Goal: Task Accomplishment & Management: Use online tool/utility

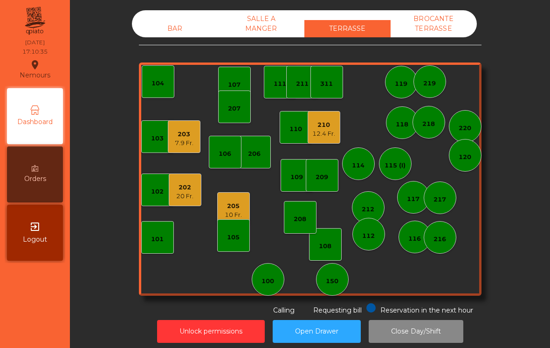
scroll to position [5, 0]
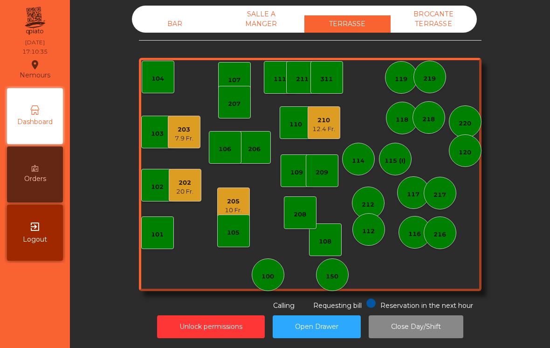
click at [185, 144] on div "203 7.9 Fr." at bounding box center [184, 132] width 33 height 33
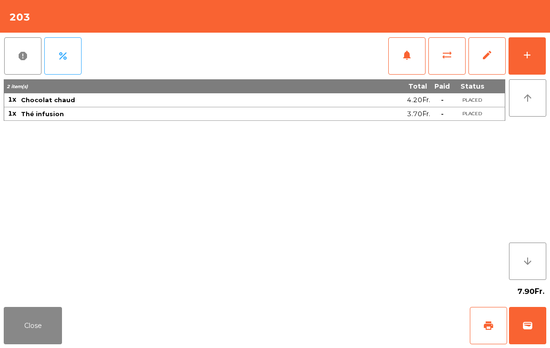
click at [533, 47] on button "add" at bounding box center [527, 55] width 37 height 37
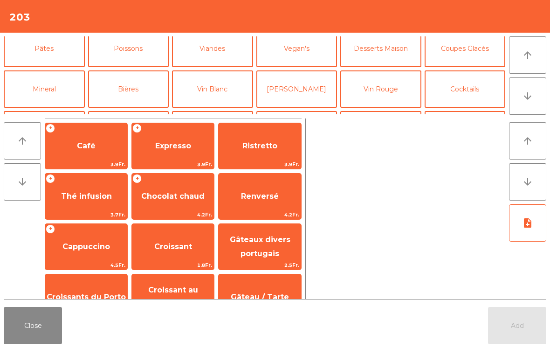
scroll to position [47, 0]
click at [56, 86] on button "Mineral" at bounding box center [44, 89] width 81 height 37
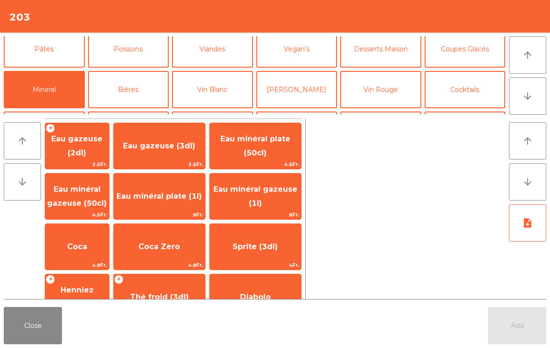
click at [180, 249] on span "Coca Zero" at bounding box center [158, 246] width 41 height 9
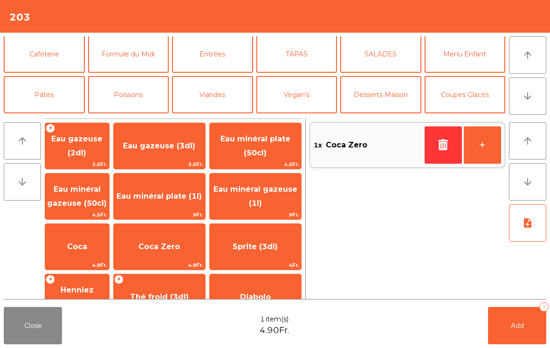
scroll to position [4, 0]
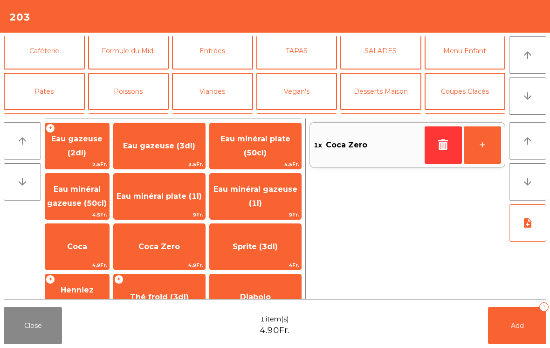
click at [63, 47] on button "Caféterie" at bounding box center [44, 50] width 81 height 37
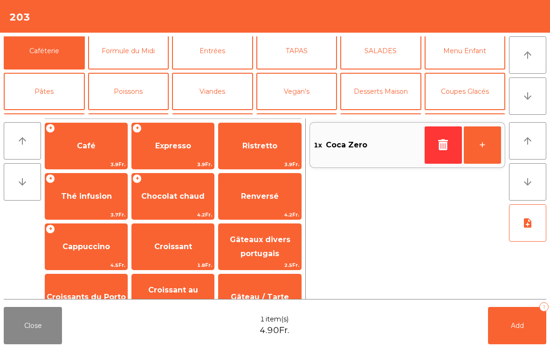
click at [92, 147] on span "Café" at bounding box center [86, 145] width 19 height 9
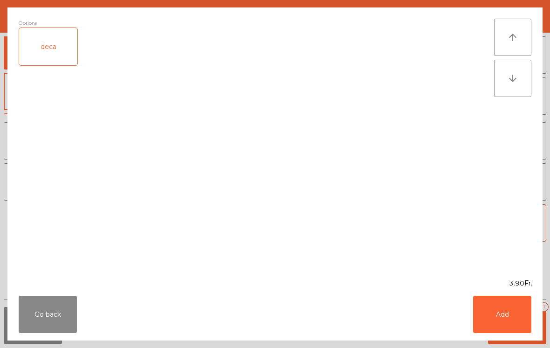
click at [514, 306] on button "Add" at bounding box center [502, 314] width 58 height 37
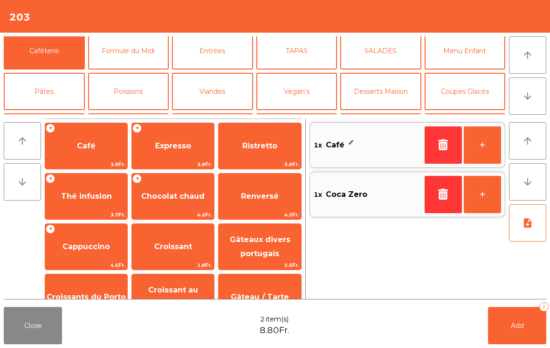
click at [472, 94] on button "Coupes Glacés" at bounding box center [465, 91] width 81 height 37
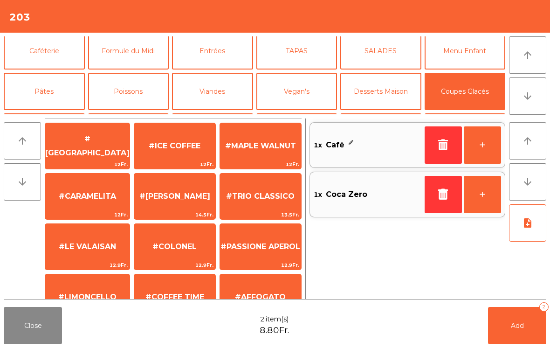
click at [196, 159] on div "#ICE COFFEE 12Fr." at bounding box center [175, 146] width 82 height 47
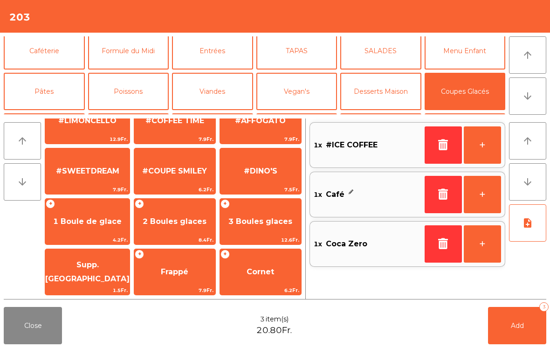
scroll to position [176, 0]
click at [101, 233] on span "1 Boule de glace" at bounding box center [87, 221] width 84 height 25
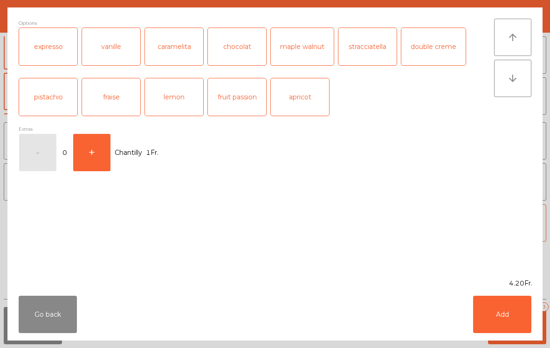
click at [514, 324] on button "Add" at bounding box center [502, 314] width 58 height 37
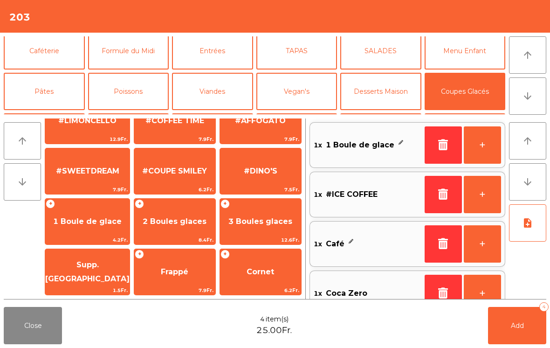
click at [172, 233] on span "2 Boules glaces" at bounding box center [174, 221] width 81 height 25
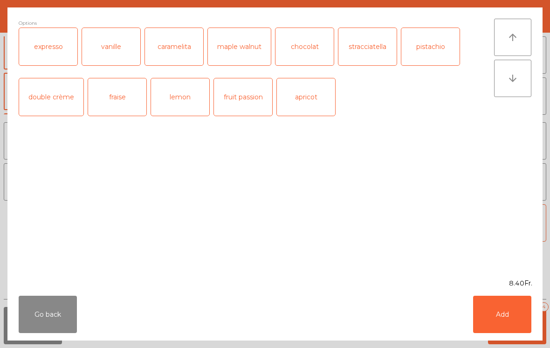
click at [518, 310] on button "Add" at bounding box center [502, 314] width 58 height 37
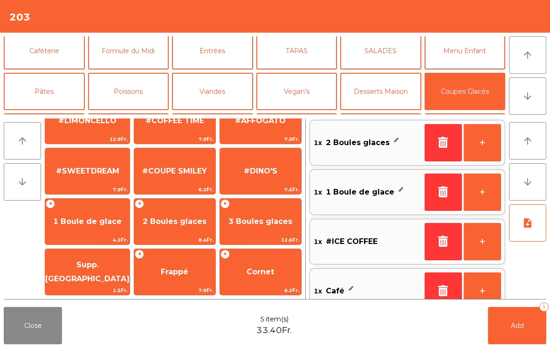
scroll to position [4, 0]
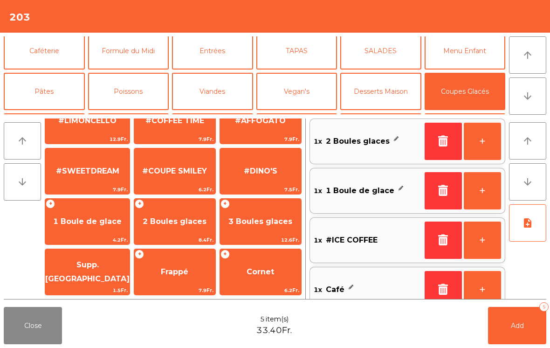
click at [94, 229] on span "1 Boule de glace" at bounding box center [87, 221] width 84 height 25
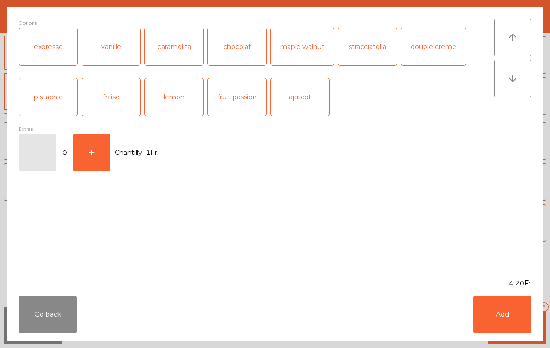
click at [513, 326] on button "Add" at bounding box center [502, 314] width 58 height 37
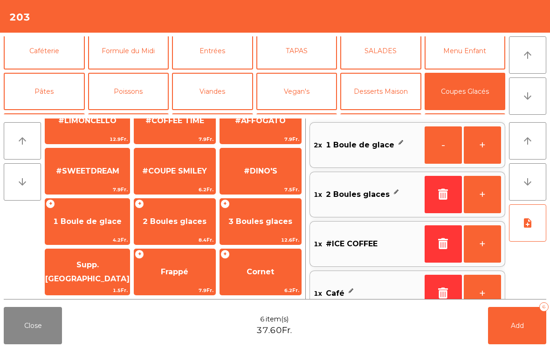
scroll to position [0, 0]
click at [526, 340] on button "Add 6" at bounding box center [517, 325] width 58 height 37
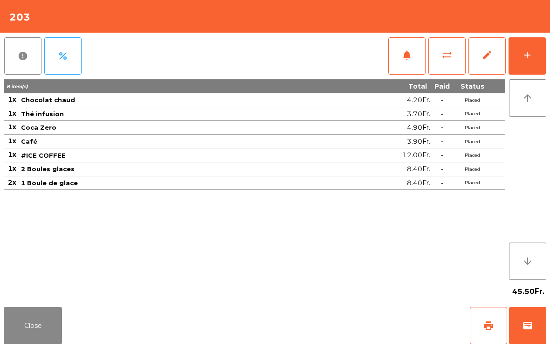
click at [38, 344] on button "Close" at bounding box center [33, 325] width 58 height 37
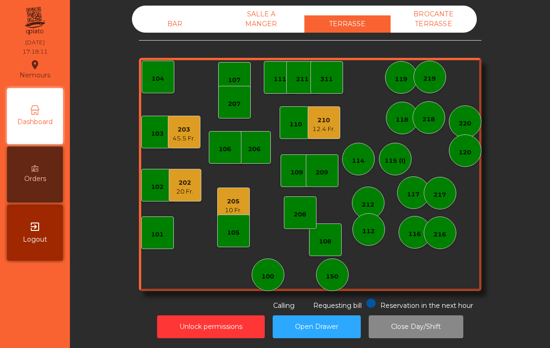
click at [200, 172] on div "202 20 Fr." at bounding box center [185, 185] width 33 height 33
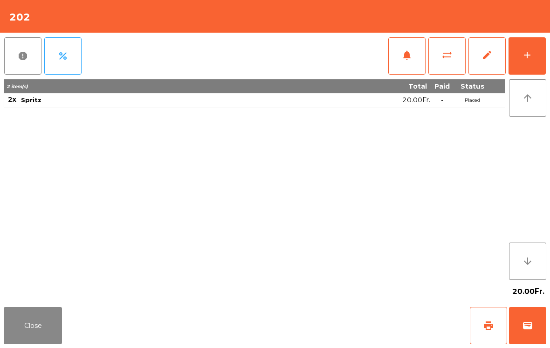
click at [538, 45] on button "add" at bounding box center [527, 55] width 37 height 37
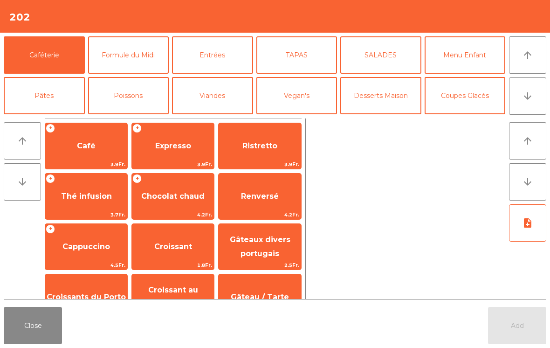
scroll to position [37, 0]
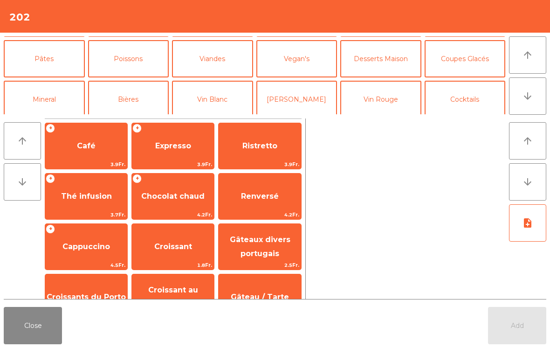
click at [483, 97] on button "Cocktails" at bounding box center [465, 99] width 81 height 37
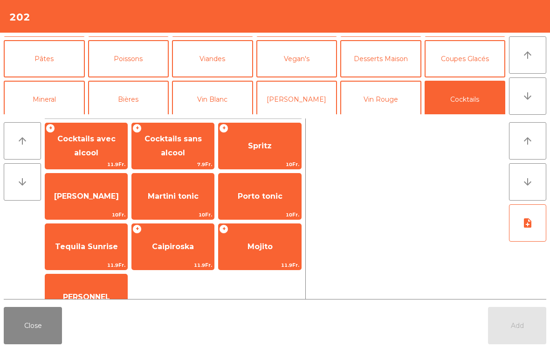
click at [267, 148] on span "Spritz" at bounding box center [260, 145] width 24 height 9
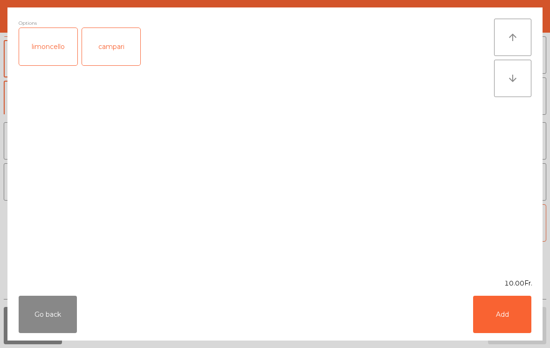
click at [525, 318] on button "Add" at bounding box center [502, 314] width 58 height 37
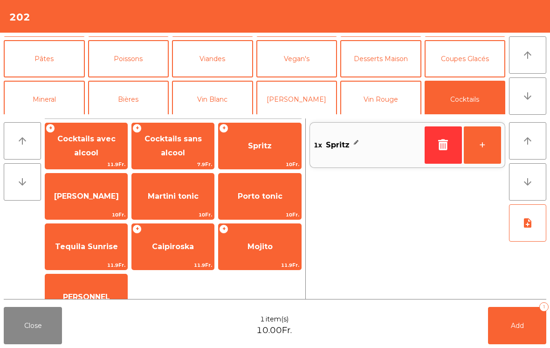
click at [59, 99] on button "Mineral" at bounding box center [44, 99] width 81 height 37
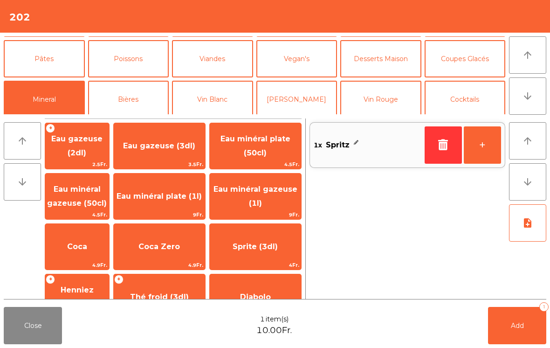
click at [150, 96] on button "Bières" at bounding box center [128, 99] width 81 height 37
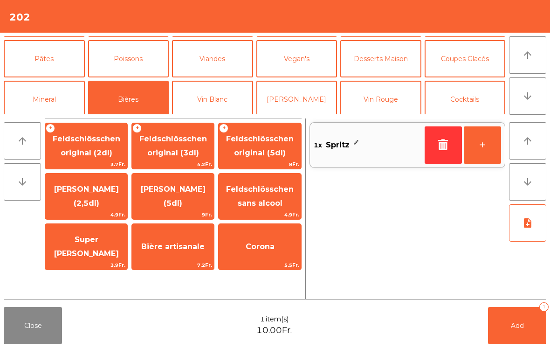
click at [189, 224] on div "Bière artisanale 7.2Fr." at bounding box center [172, 246] width 83 height 47
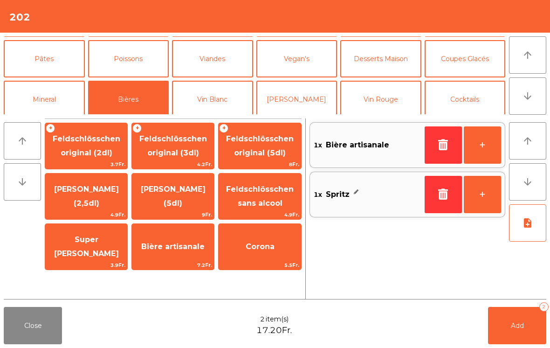
click at [526, 342] on button "Add 2" at bounding box center [517, 325] width 58 height 37
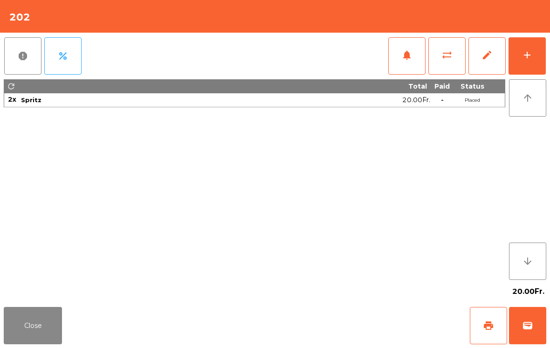
click at [30, 327] on button "Close" at bounding box center [33, 325] width 58 height 37
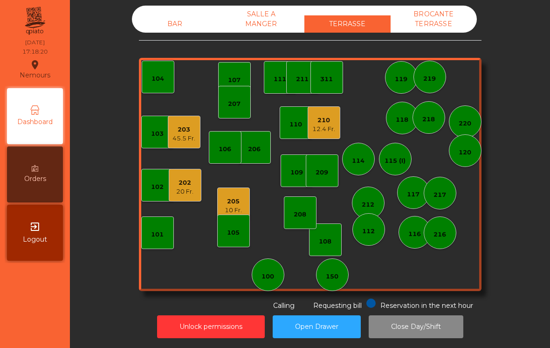
click at [326, 77] on div "311" at bounding box center [326, 79] width 13 height 9
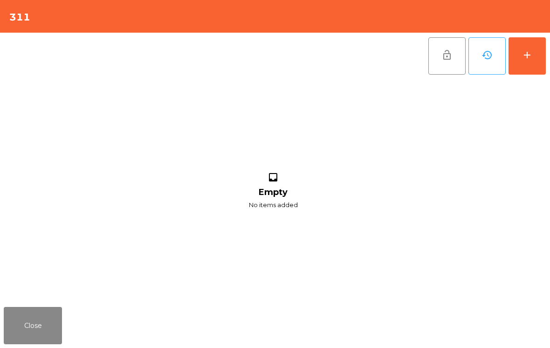
click at [532, 64] on button "add" at bounding box center [527, 55] width 37 height 37
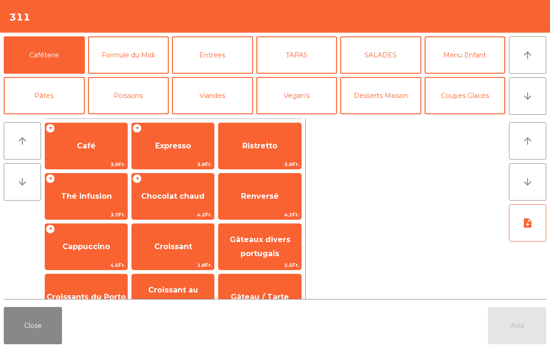
click at [144, 81] on button "Poissons" at bounding box center [128, 95] width 81 height 37
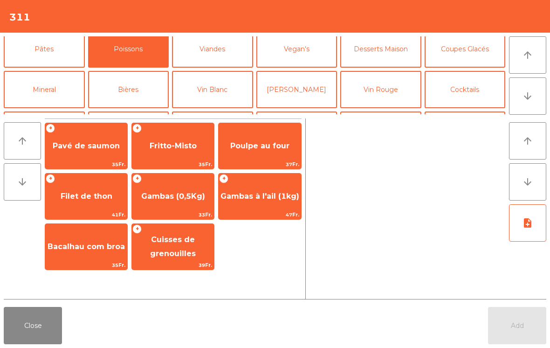
scroll to position [47, 0]
click at [138, 88] on button "Bières" at bounding box center [128, 89] width 81 height 37
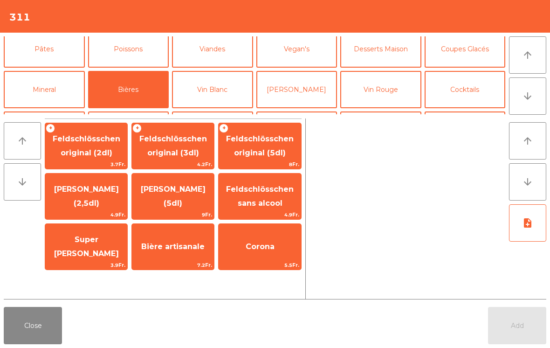
click at [189, 150] on span "Feldschlösschen original (3dl)" at bounding box center [173, 145] width 68 height 23
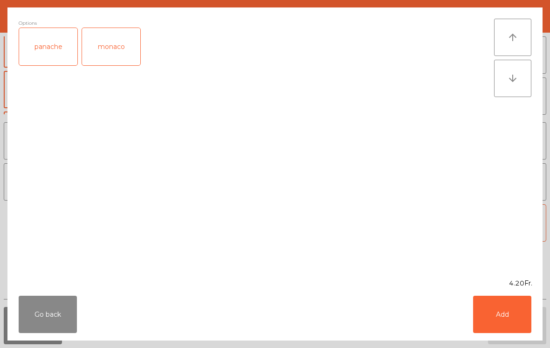
click at [507, 320] on button "Add" at bounding box center [502, 314] width 58 height 37
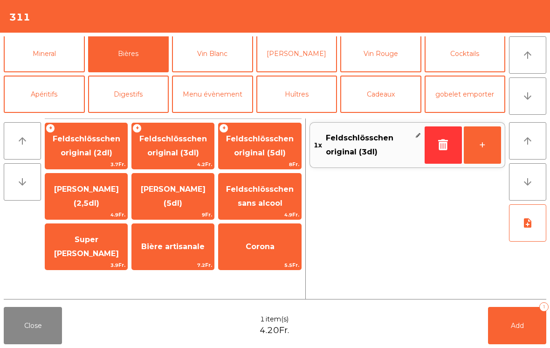
scroll to position [82, 0]
click at [481, 60] on button "Cocktails" at bounding box center [465, 54] width 81 height 37
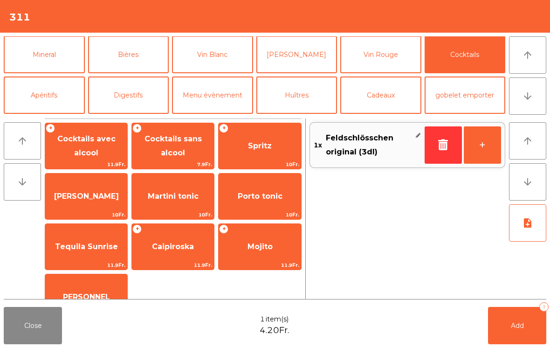
click at [258, 145] on span "Spritz" at bounding box center [260, 145] width 24 height 9
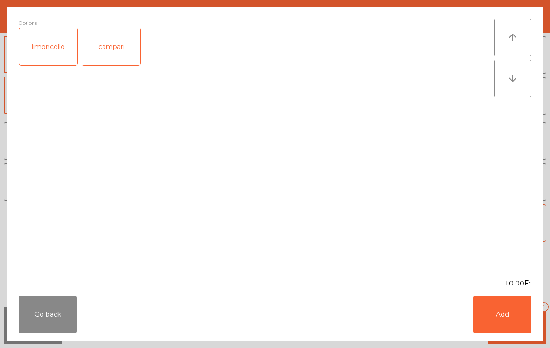
click at [511, 326] on button "Add" at bounding box center [502, 314] width 58 height 37
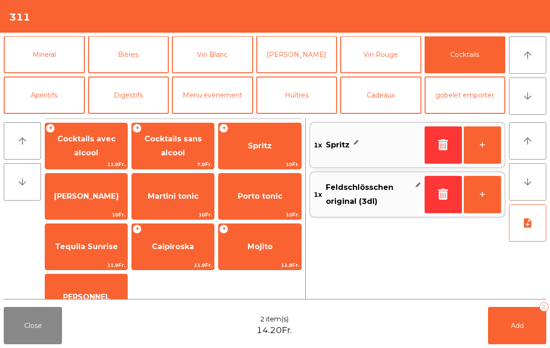
click at [511, 325] on span "Add" at bounding box center [517, 325] width 13 height 8
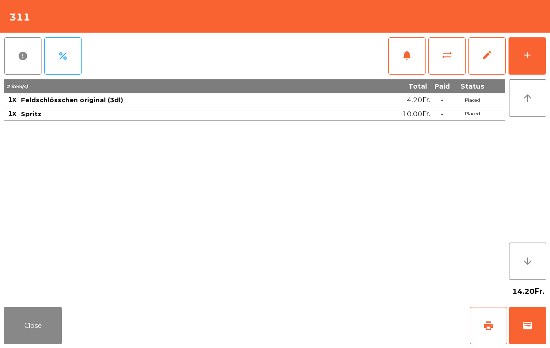
click at [35, 344] on button "Close" at bounding box center [33, 325] width 58 height 37
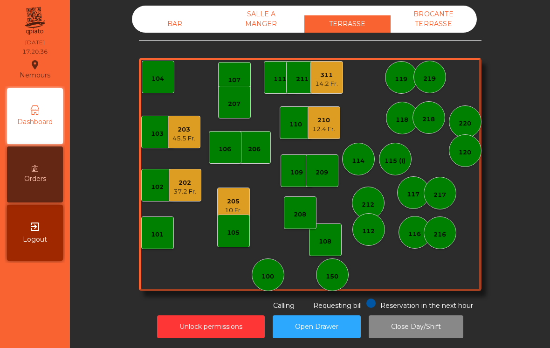
click at [322, 129] on div "12.4 Fr." at bounding box center [323, 128] width 23 height 9
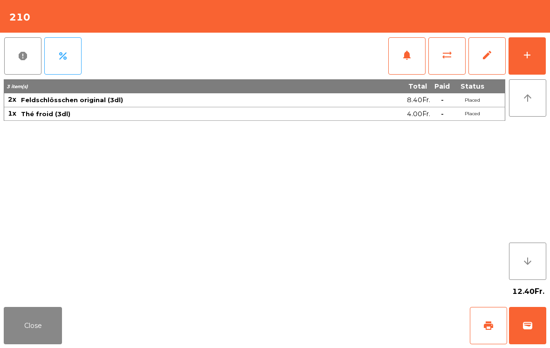
click at [490, 328] on span "print" at bounding box center [488, 325] width 11 height 11
